Goal: Information Seeking & Learning: Understand process/instructions

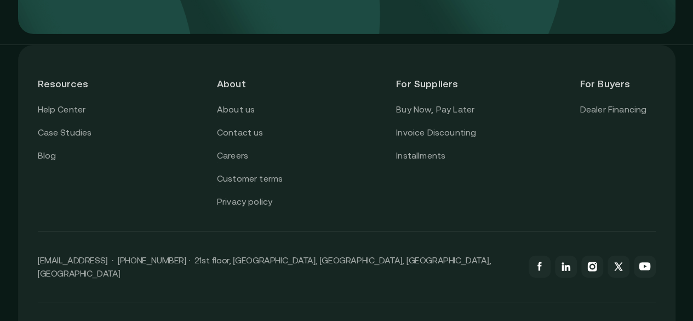
scroll to position [3897, 0]
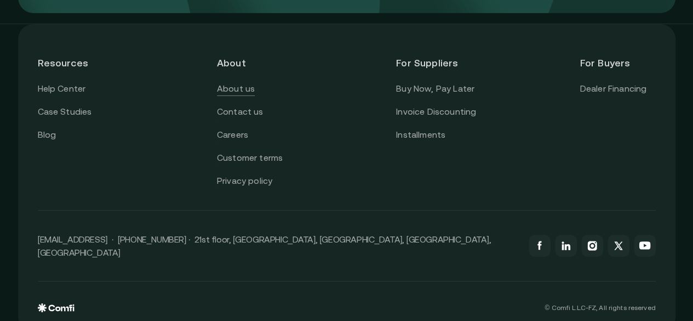
click at [236, 96] on link "About us" at bounding box center [236, 89] width 38 height 14
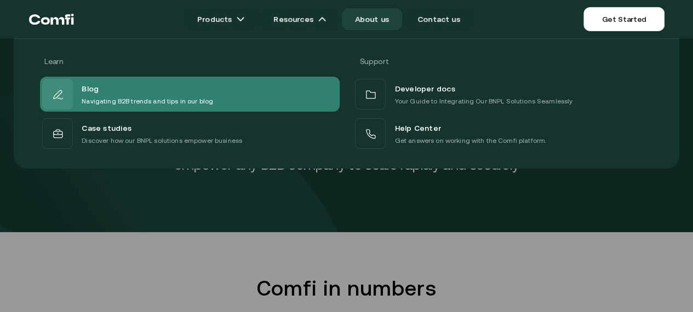
scroll to position [2, 0]
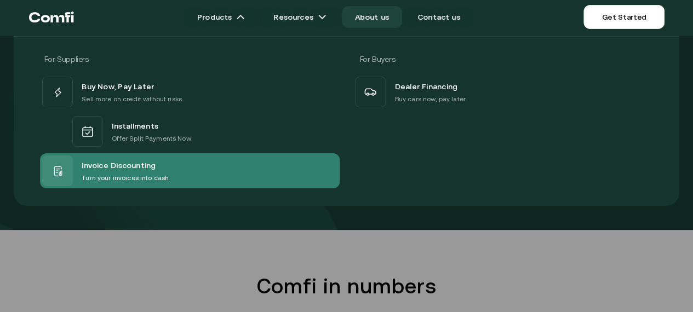
click at [156, 171] on span "Invoice Discounting" at bounding box center [119, 165] width 74 height 14
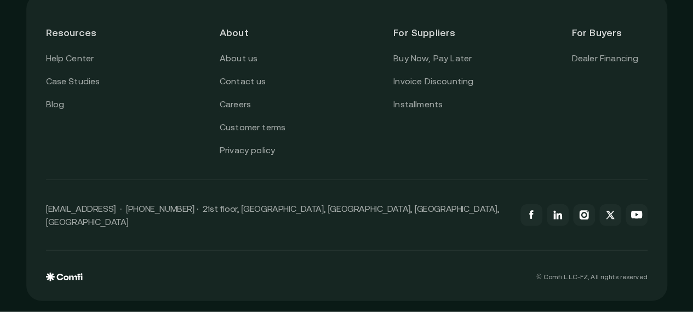
scroll to position [3263, 0]
click at [270, 131] on link "Customer terms" at bounding box center [253, 128] width 66 height 14
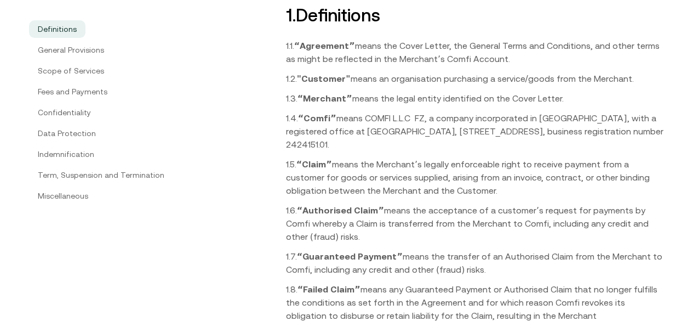
scroll to position [124, 0]
drag, startPoint x: 385, startPoint y: 145, endPoint x: 340, endPoint y: 121, distance: 51.3
click at [340, 121] on p "1.4. “Comfiˮ means COMFI L.L.C FZ, a company incorporated in Dubai, with a regi…" at bounding box center [475, 131] width 379 height 39
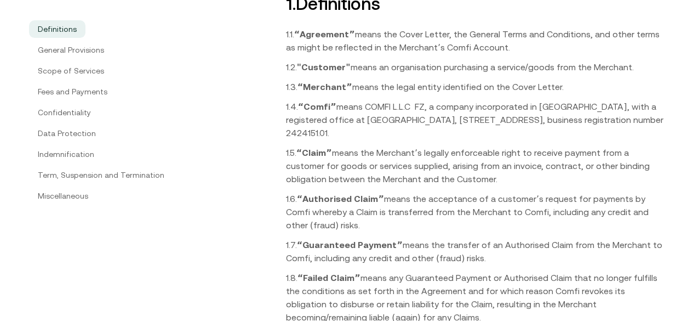
scroll to position [125, 0]
